Goal: Task Accomplishment & Management: Manage account settings

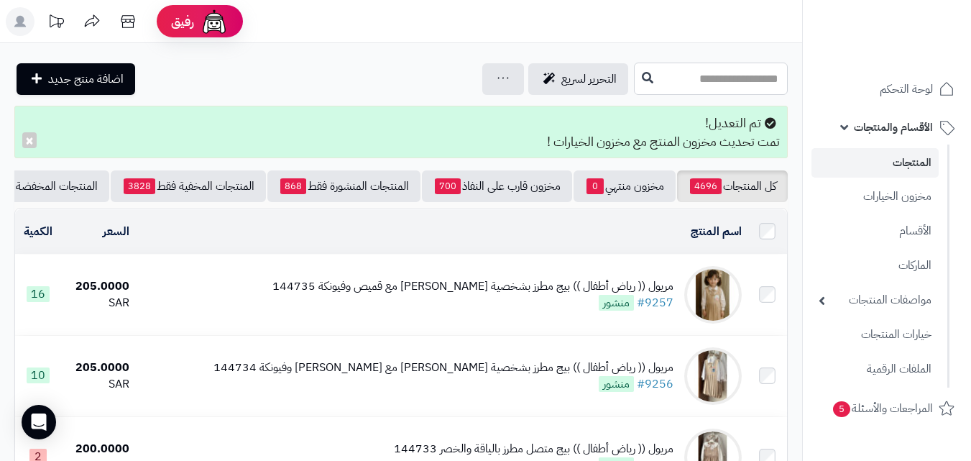
click at [634, 73] on input "text" at bounding box center [711, 79] width 154 height 32
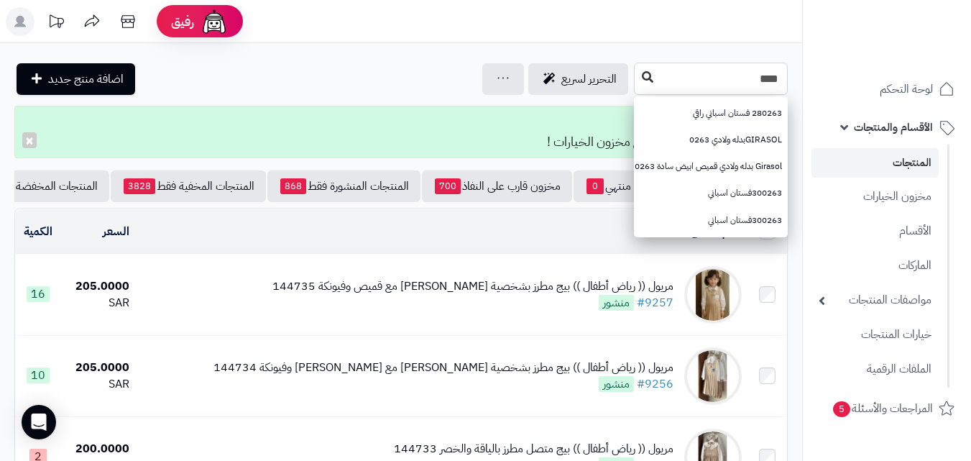
type input "****"
click at [637, 70] on button at bounding box center [648, 77] width 22 height 27
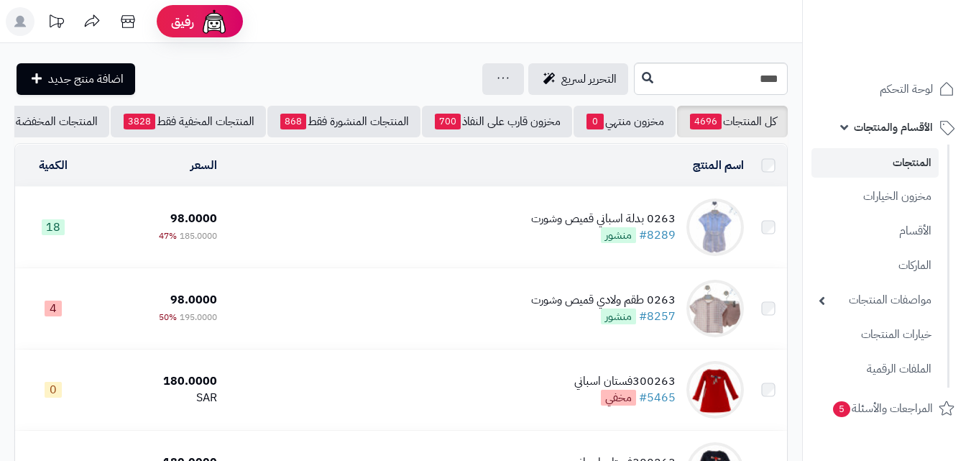
click at [428, 257] on td "0263 بدلة اسباني قميص وشورت #8289 منشور" at bounding box center [486, 227] width 527 height 81
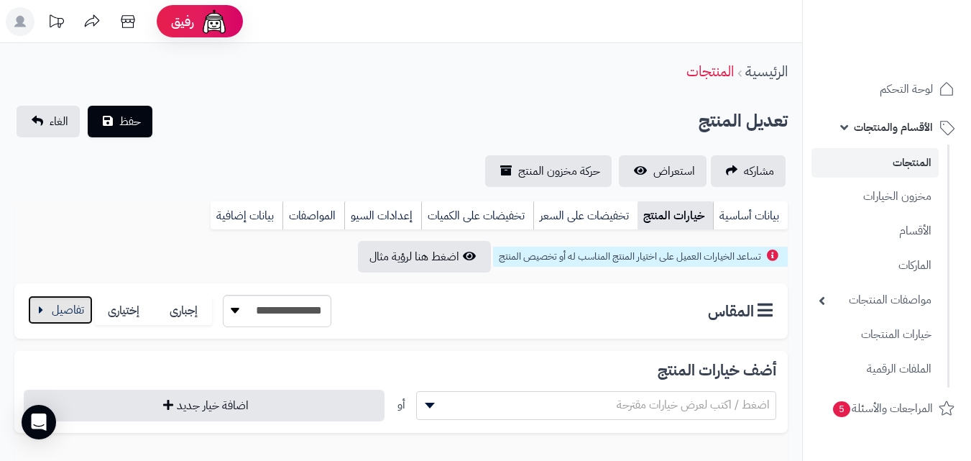
click at [65, 305] on button "button" at bounding box center [60, 310] width 65 height 29
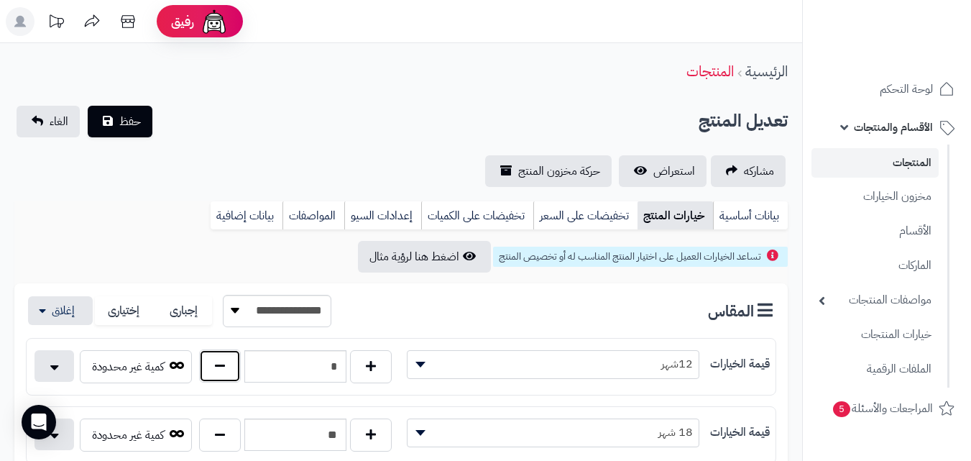
click at [211, 364] on button "button" at bounding box center [220, 365] width 42 height 33
type input "*"
click at [132, 110] on button "حفظ" at bounding box center [120, 121] width 65 height 32
